Goal: Find specific page/section: Find specific page/section

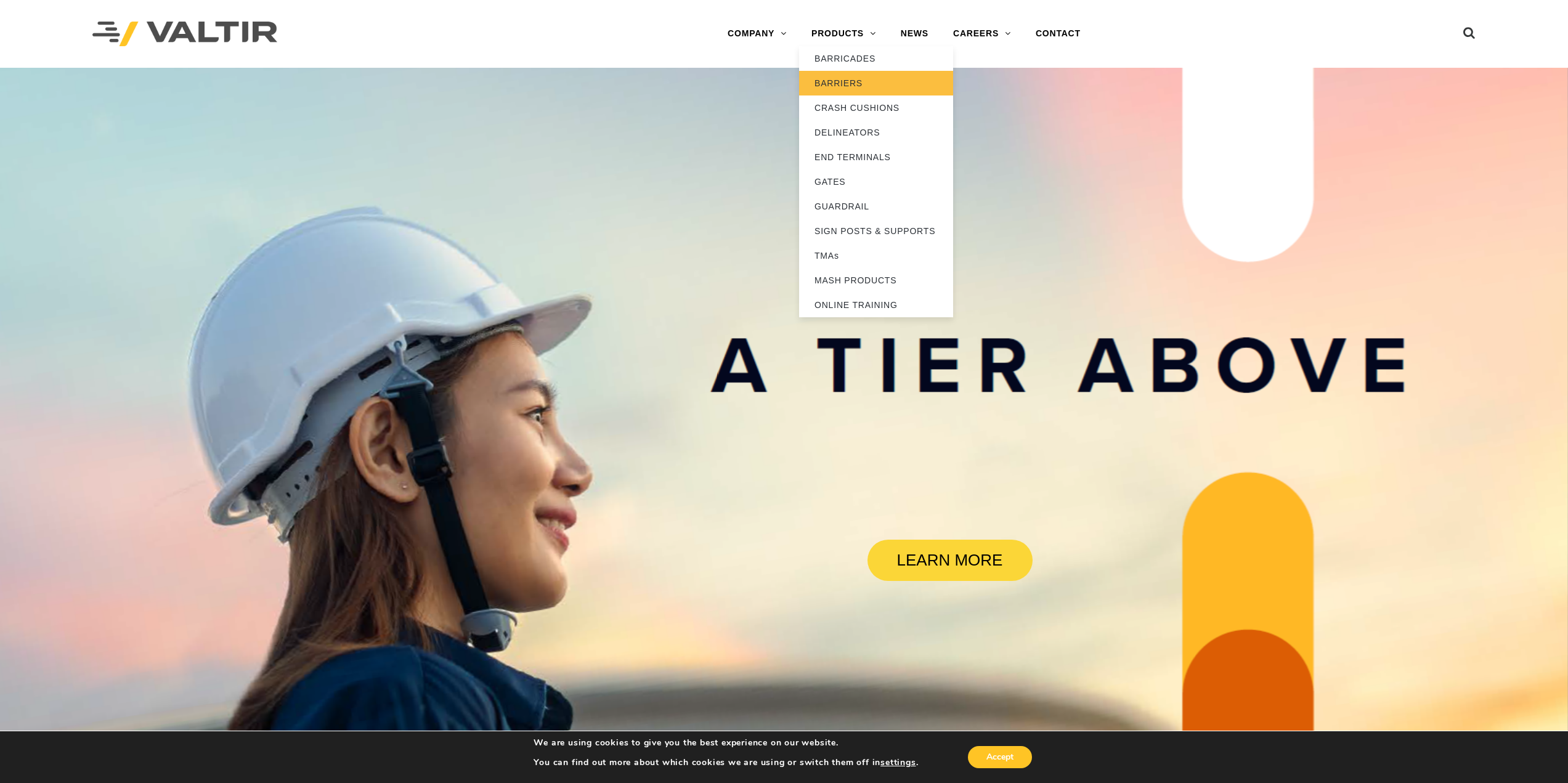
click at [853, 77] on link "BARRIERS" at bounding box center [876, 83] width 154 height 25
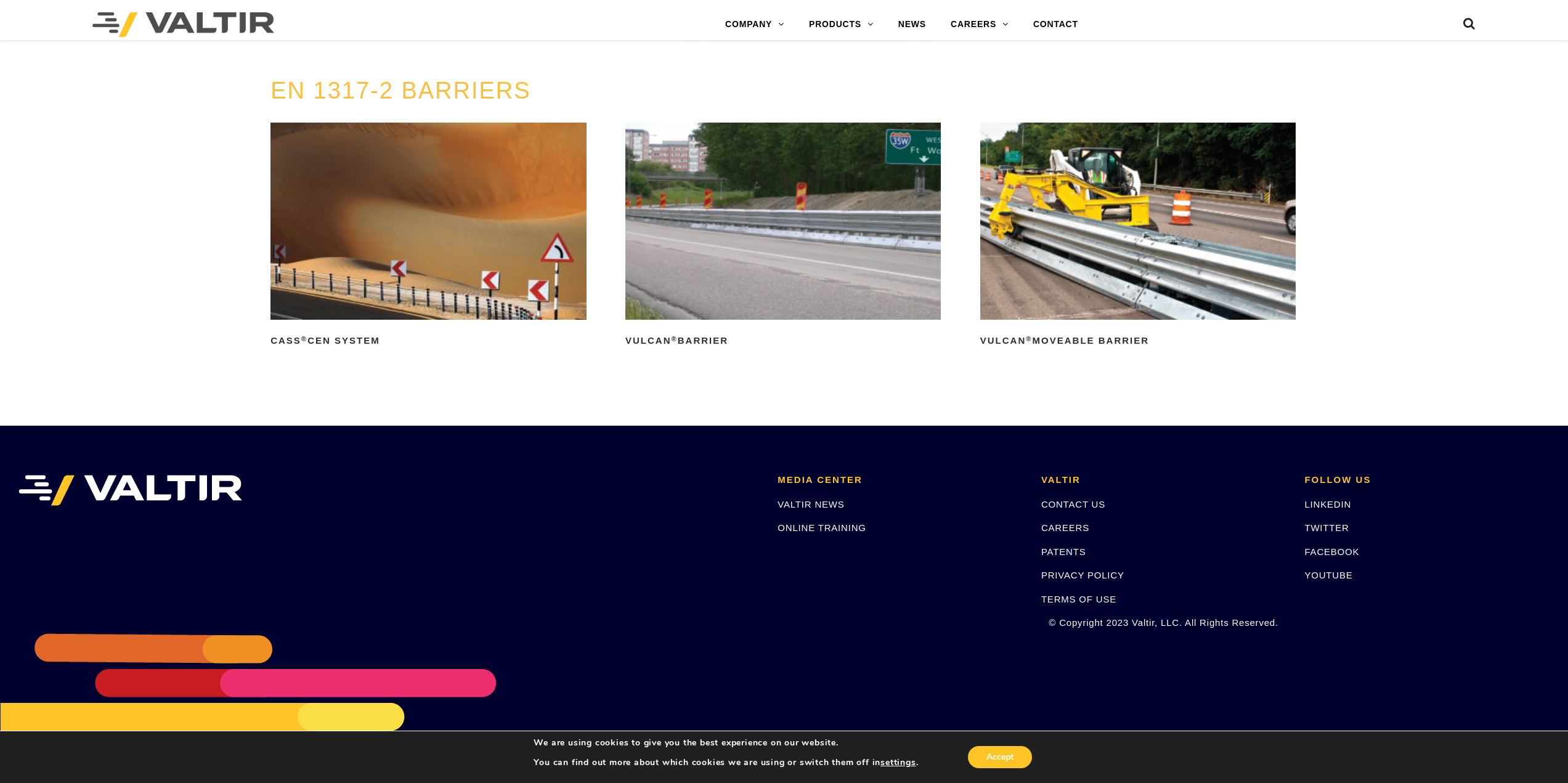
scroll to position [2857, 0]
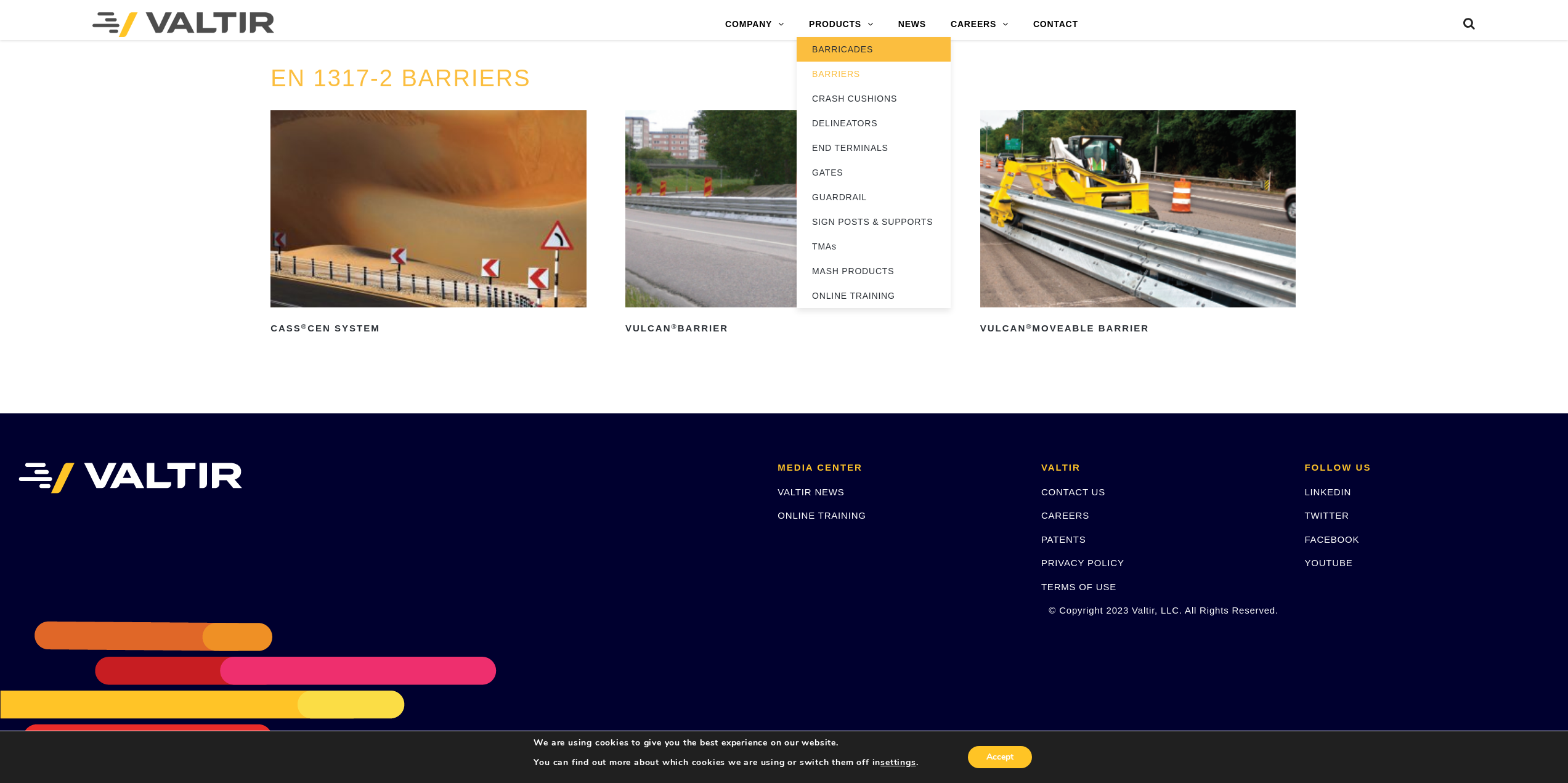
click at [841, 54] on link "BARRICADES" at bounding box center [874, 49] width 154 height 25
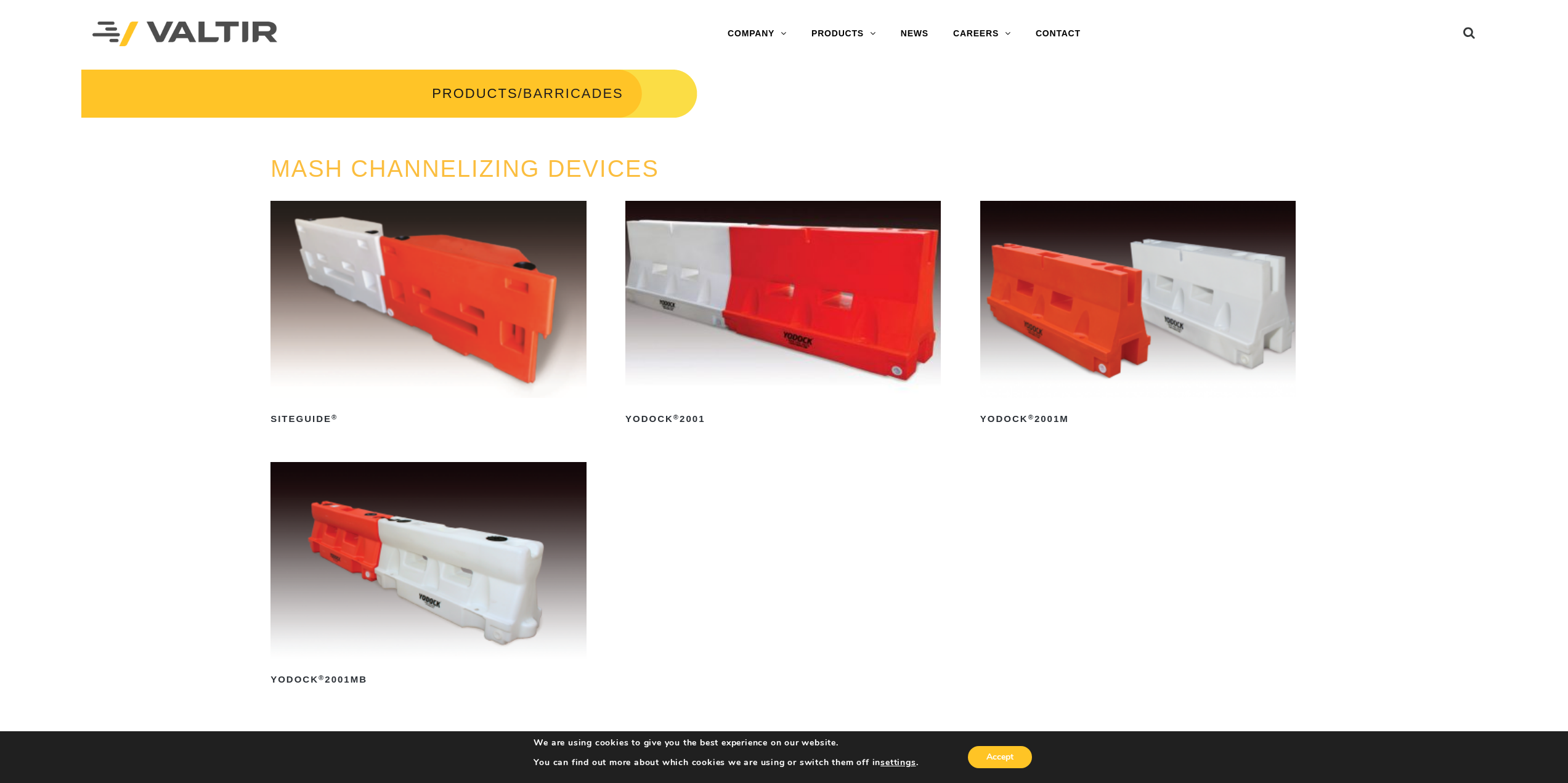
click at [428, 558] on img at bounding box center [428, 561] width 316 height 198
